Goal: Task Accomplishment & Management: Manage account settings

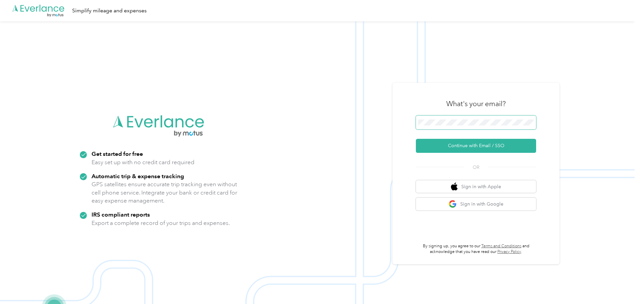
click at [479, 118] on span at bounding box center [476, 123] width 120 height 14
click at [480, 149] on button "Continue with Email / SSO" at bounding box center [476, 146] width 120 height 14
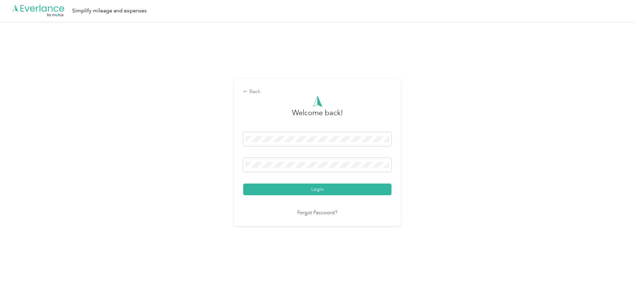
click at [291, 186] on button "Login" at bounding box center [317, 190] width 148 height 12
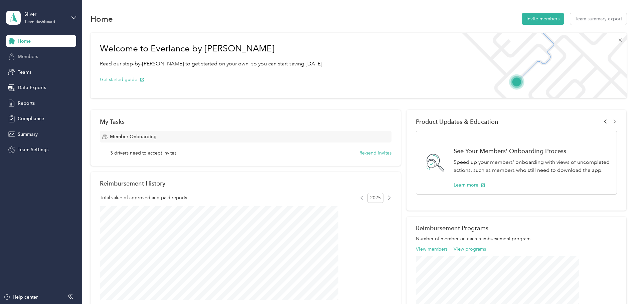
click at [44, 59] on div "Members" at bounding box center [41, 57] width 70 height 12
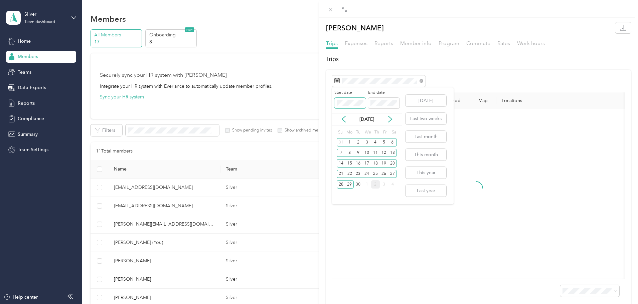
click at [364, 104] on span at bounding box center [350, 103] width 31 height 11
click at [299, 304] on div "Drag to resize Click to close [PERSON_NAME] Trips Expenses Reports Member info …" at bounding box center [317, 304] width 635 height 0
click at [329, 304] on div "Drag to resize Click to close [PERSON_NAME] Trips Expenses Reports Member info …" at bounding box center [317, 304] width 635 height 0
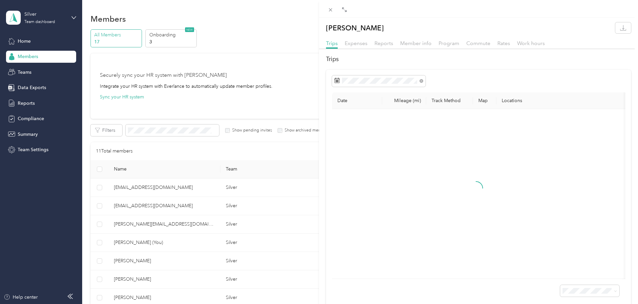
click at [484, 197] on div at bounding box center [477, 194] width 278 height 159
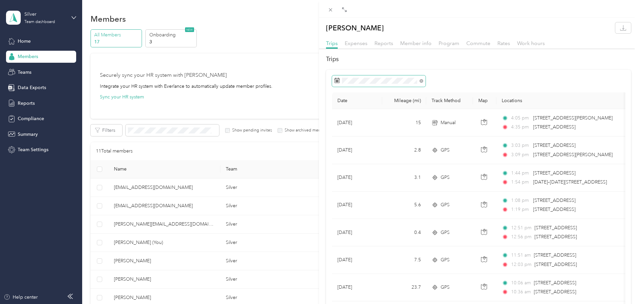
click at [416, 84] on span at bounding box center [379, 81] width 94 height 11
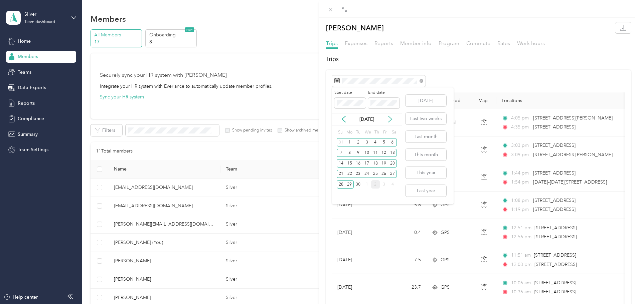
click at [392, 119] on icon at bounding box center [390, 119] width 3 height 6
click at [355, 145] on div "30" at bounding box center [358, 142] width 9 height 8
click at [393, 118] on icon at bounding box center [390, 119] width 7 height 7
click at [375, 141] on div "2" at bounding box center [375, 142] width 9 height 8
